Goal: Transaction & Acquisition: Purchase product/service

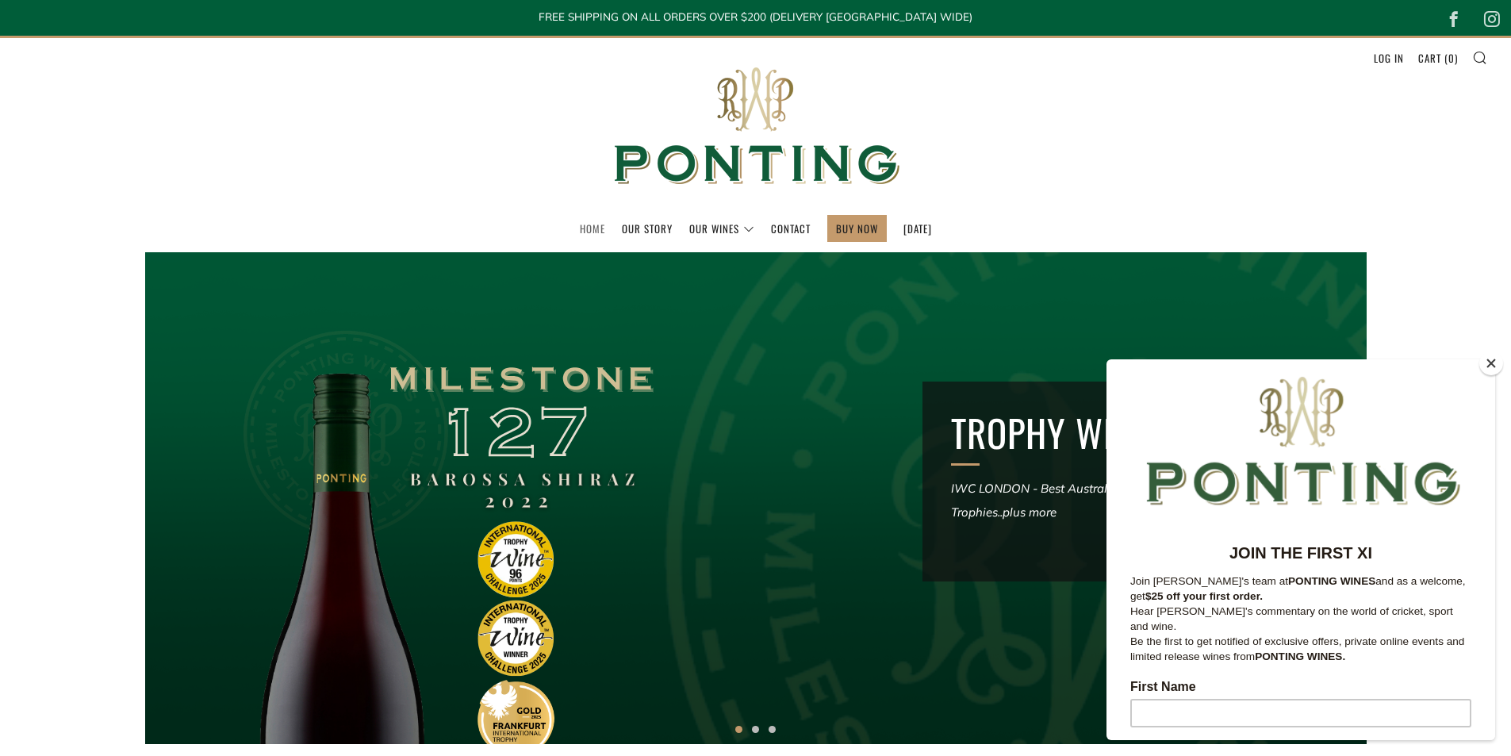
click at [580, 223] on link "Home" at bounding box center [592, 228] width 25 height 25
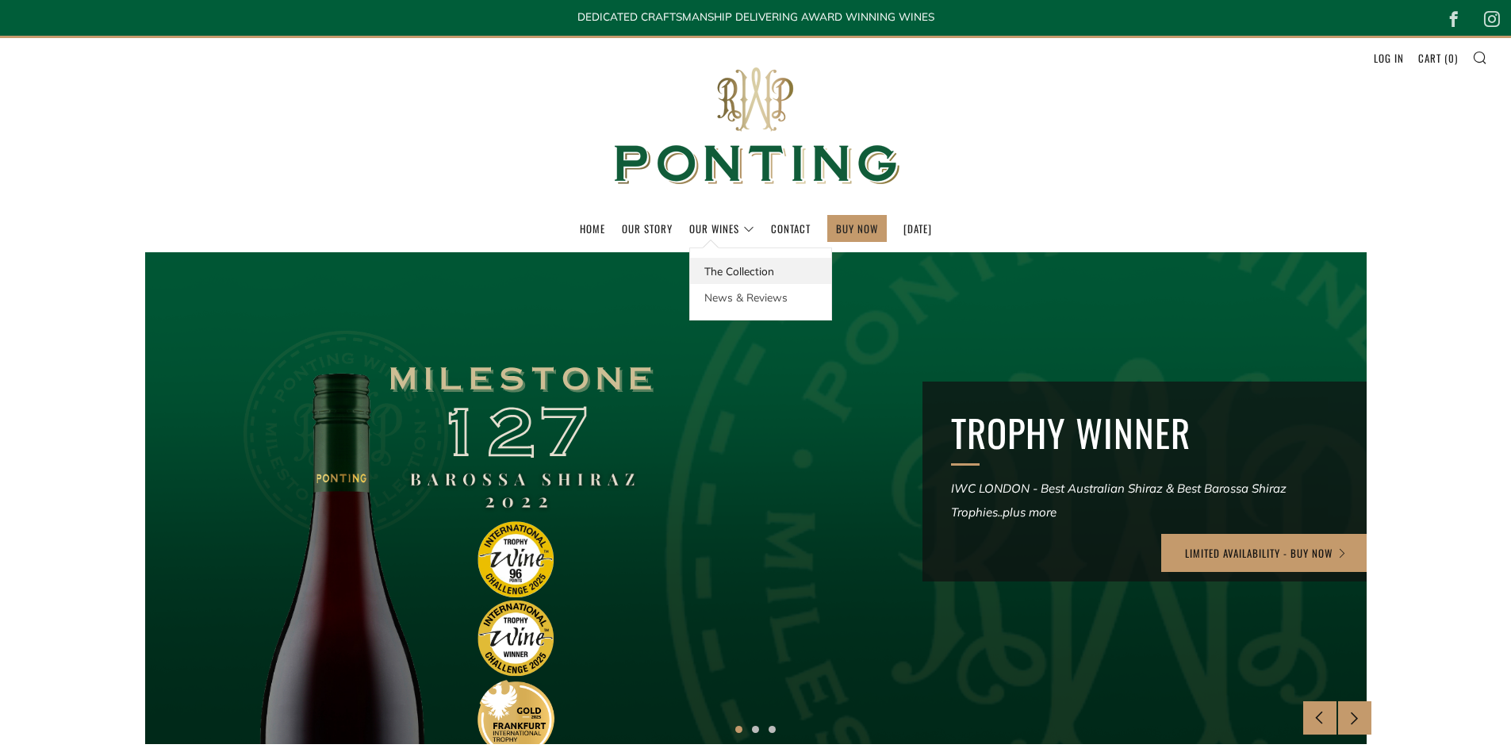
click at [708, 263] on link "The Collection" at bounding box center [760, 271] width 141 height 26
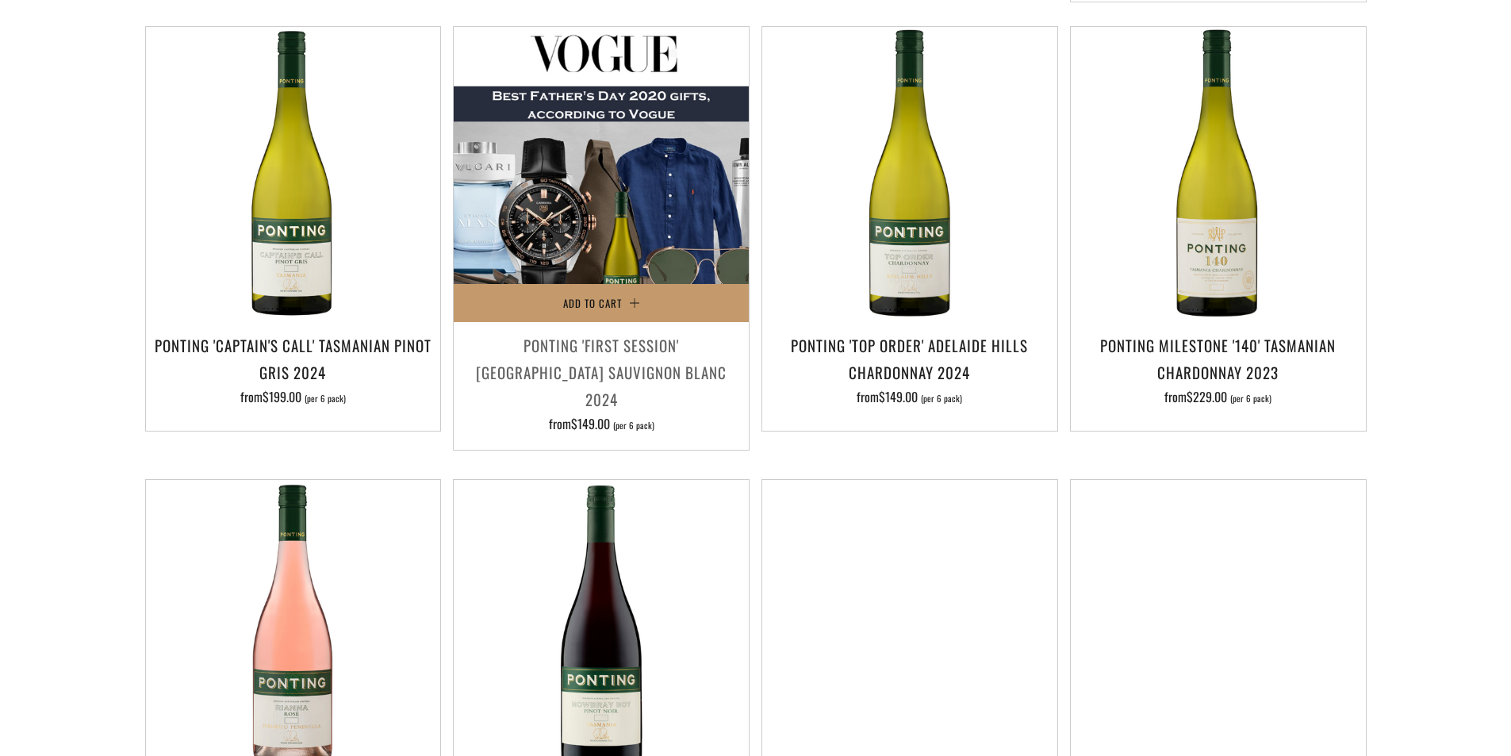
scroll to position [397, 0]
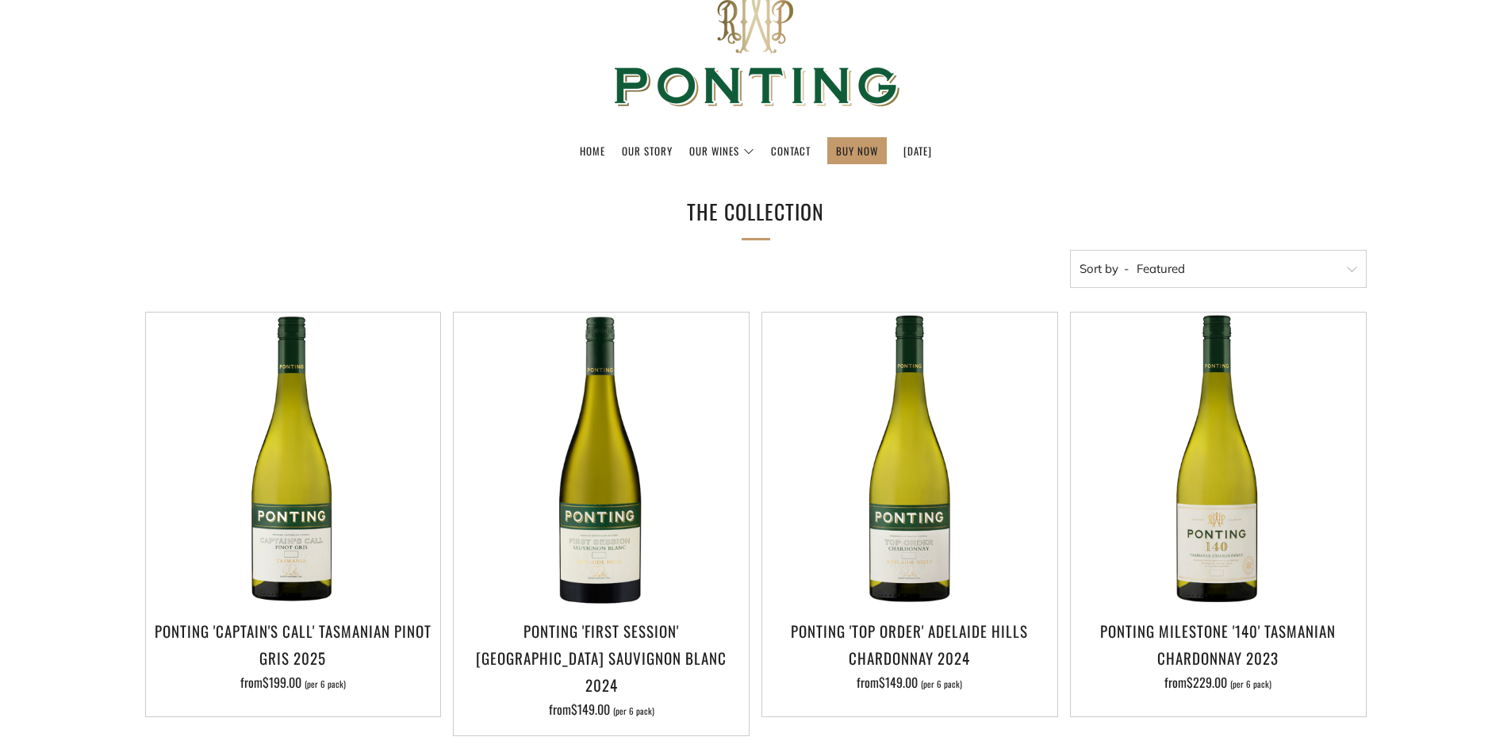
scroll to position [159, 0]
